Goal: Find specific page/section: Find specific page/section

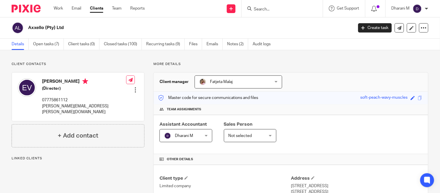
click at [266, 8] on input "Search" at bounding box center [279, 9] width 52 height 5
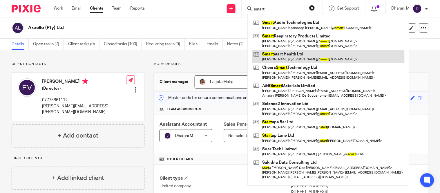
type input "smart"
click at [280, 54] on link at bounding box center [328, 56] width 153 height 13
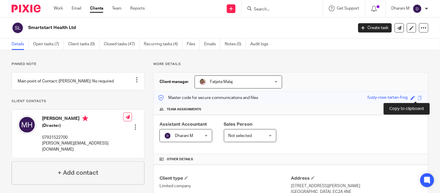
click at [418, 96] on span at bounding box center [420, 98] width 4 height 4
click at [418, 97] on span at bounding box center [420, 98] width 4 height 4
